Goal: Complete application form

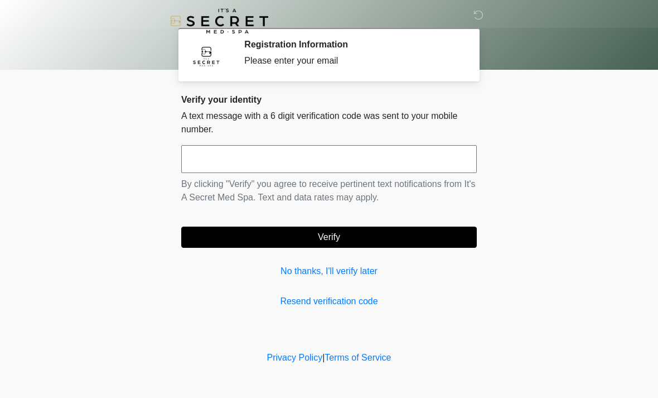
click at [346, 276] on link "No thanks, I'll verify later" at bounding box center [329, 271] width 296 height 13
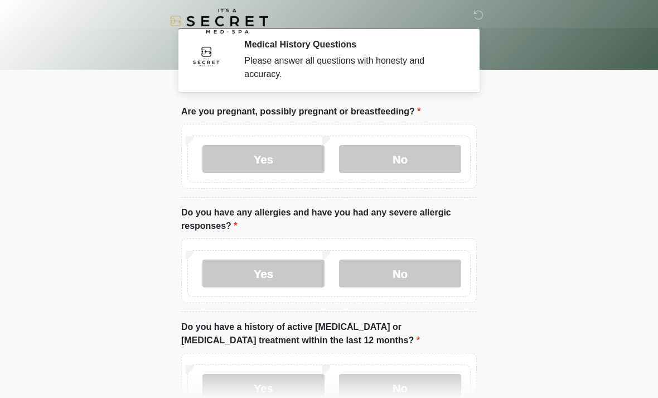
click at [427, 165] on label "No" at bounding box center [400, 159] width 122 height 28
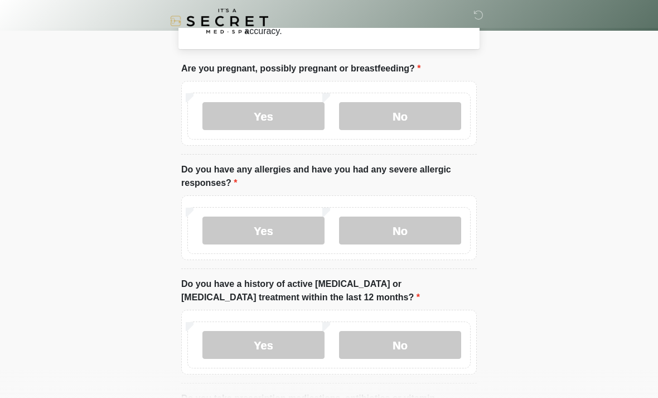
scroll to position [45, 0]
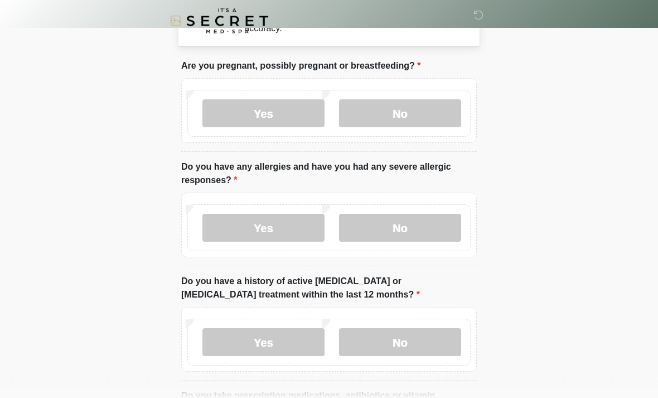
click at [438, 229] on label "No" at bounding box center [400, 228] width 122 height 28
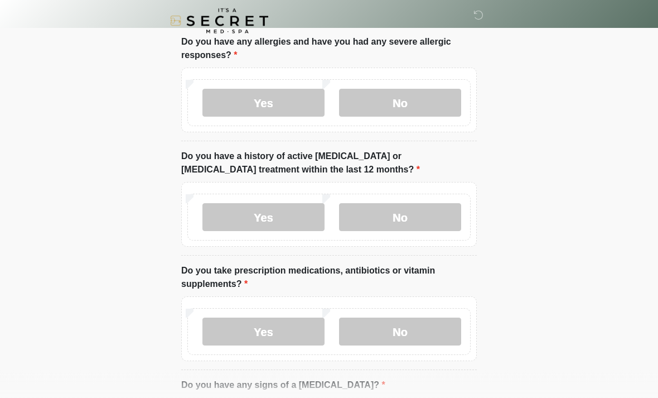
scroll to position [173, 0]
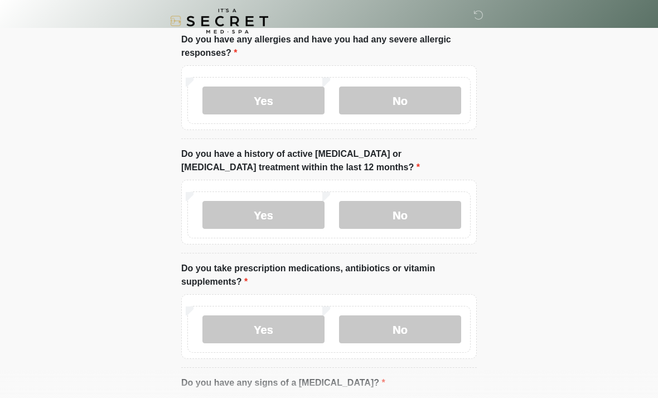
click at [416, 325] on label "No" at bounding box center [400, 329] width 122 height 28
click at [424, 213] on label "No" at bounding box center [400, 215] width 122 height 28
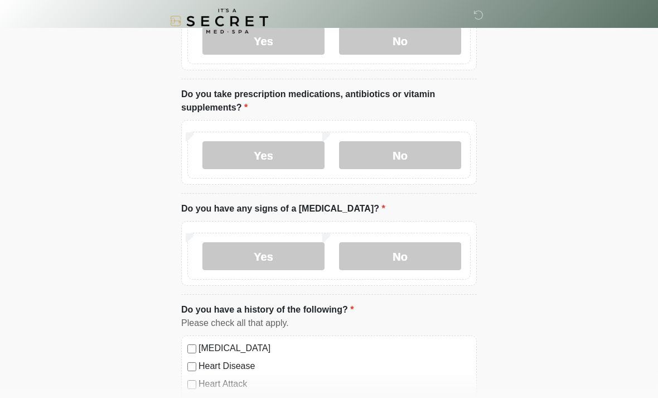
scroll to position [360, 0]
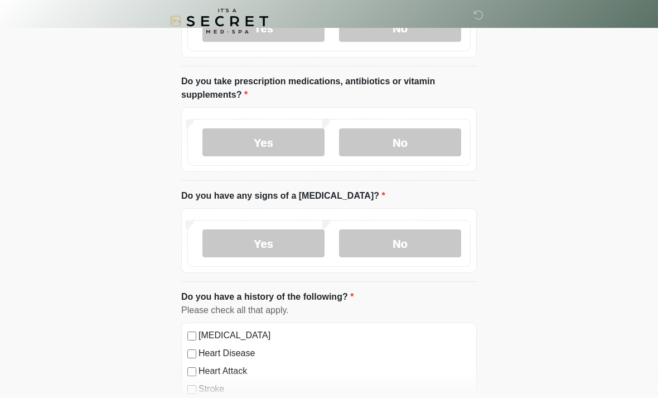
click at [433, 242] on label "No" at bounding box center [400, 243] width 122 height 28
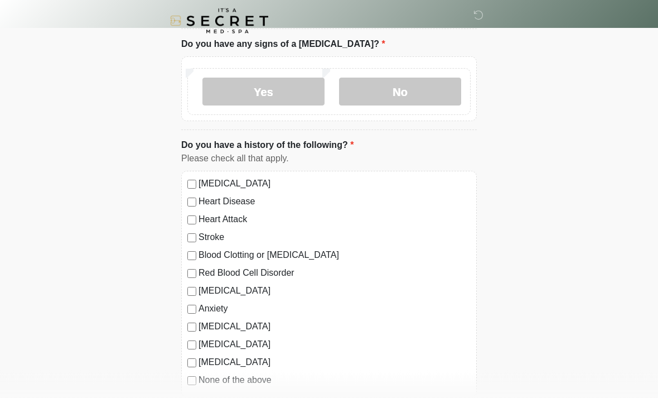
scroll to position [513, 0]
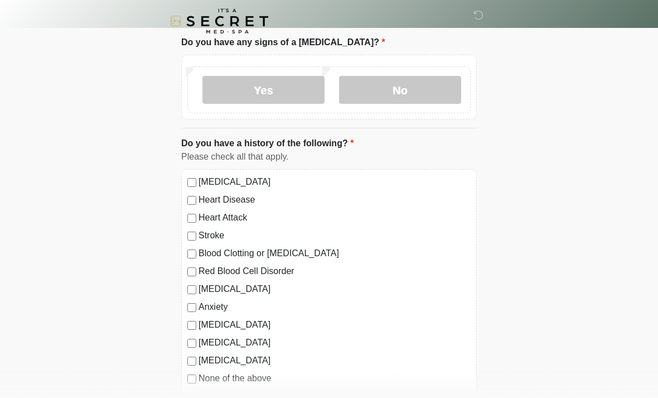
click at [268, 377] on label "None of the above" at bounding box center [335, 378] width 272 height 13
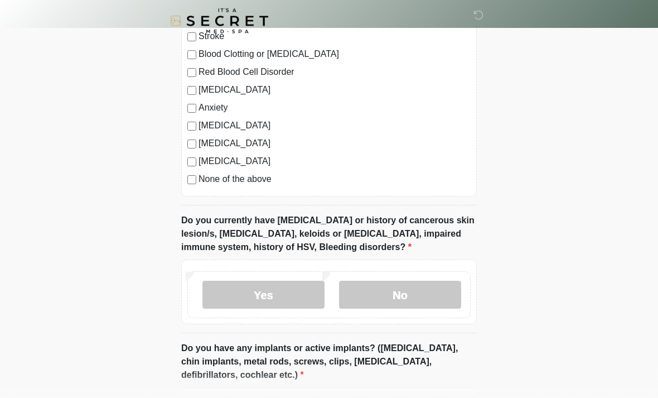
scroll to position [732, 0]
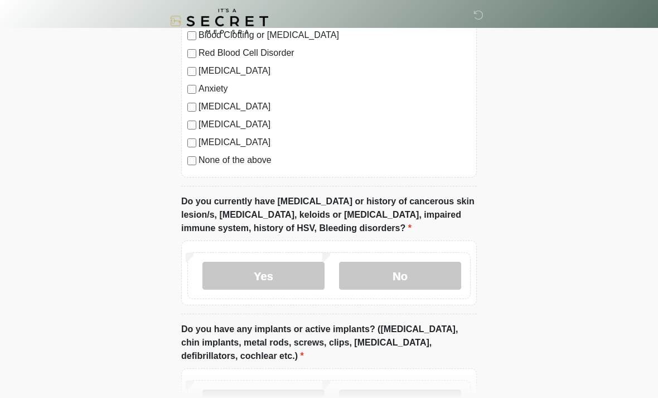
click at [398, 277] on label "No" at bounding box center [400, 276] width 122 height 28
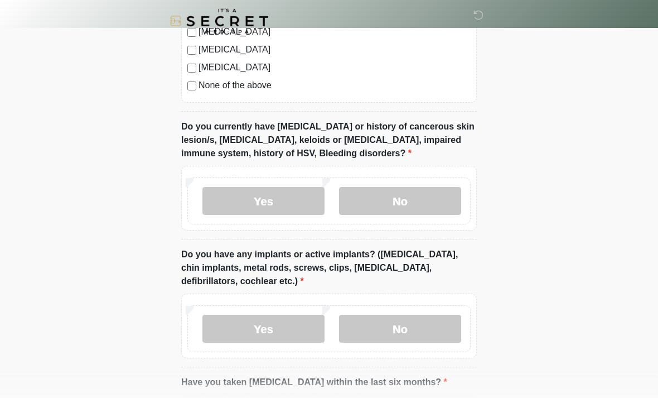
scroll to position [834, 0]
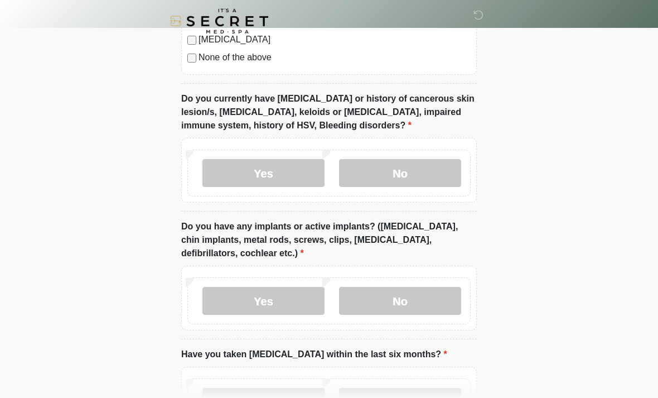
click at [401, 302] on label "No" at bounding box center [400, 301] width 122 height 28
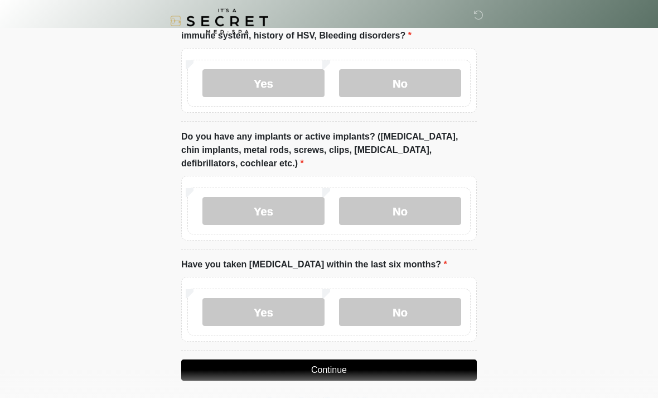
scroll to position [929, 0]
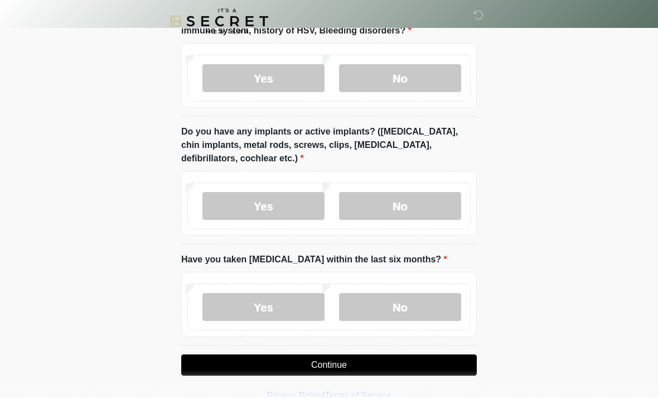
click at [398, 306] on label "No" at bounding box center [400, 307] width 122 height 28
click at [382, 357] on button "Continue" at bounding box center [329, 364] width 296 height 21
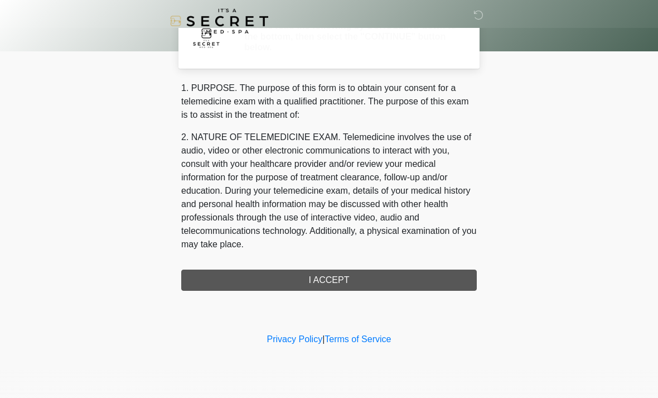
scroll to position [0, 0]
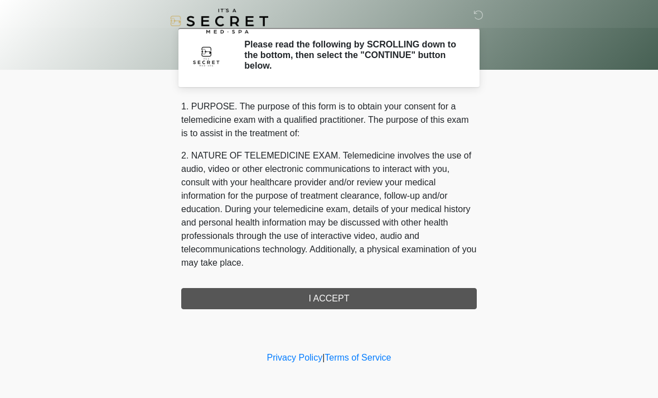
click at [386, 294] on div "1. PURPOSE. The purpose of this form is to obtain your consent for a telemedici…" at bounding box center [329, 204] width 296 height 209
click at [433, 296] on div "1. PURPOSE. The purpose of this form is to obtain your consent for a telemedici…" at bounding box center [329, 204] width 296 height 209
click at [450, 299] on div "1. PURPOSE. The purpose of this form is to obtain your consent for a telemedici…" at bounding box center [329, 204] width 296 height 209
click at [339, 292] on div "1. PURPOSE. The purpose of this form is to obtain your consent for a telemedici…" at bounding box center [329, 204] width 296 height 209
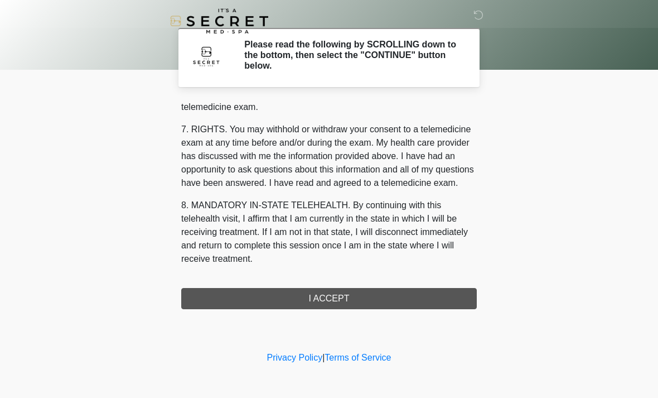
click at [331, 301] on div "1. PURPOSE. The purpose of this form is to obtain your consent for a telemedici…" at bounding box center [329, 204] width 296 height 209
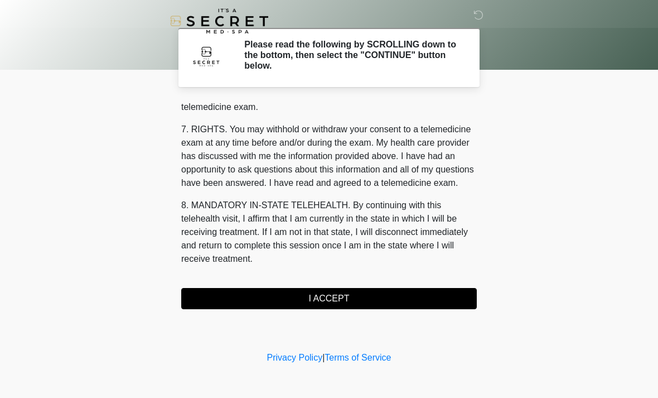
click at [330, 296] on button "I ACCEPT" at bounding box center [329, 298] width 296 height 21
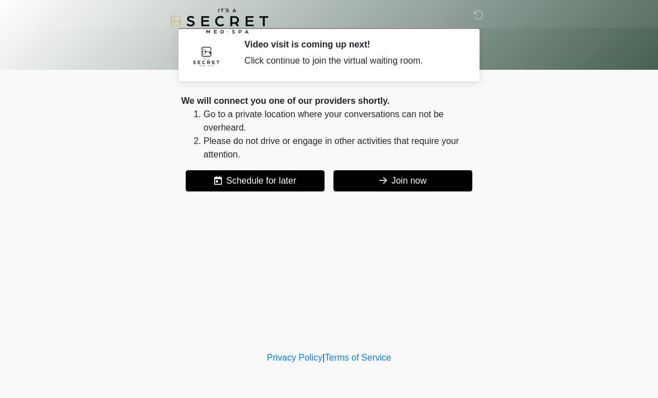
click at [415, 184] on button "Join now" at bounding box center [403, 180] width 139 height 21
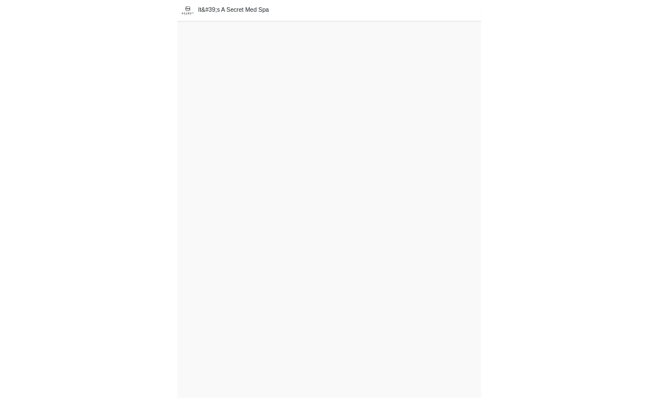
scroll to position [39, 0]
